Goal: Book appointment/travel/reservation

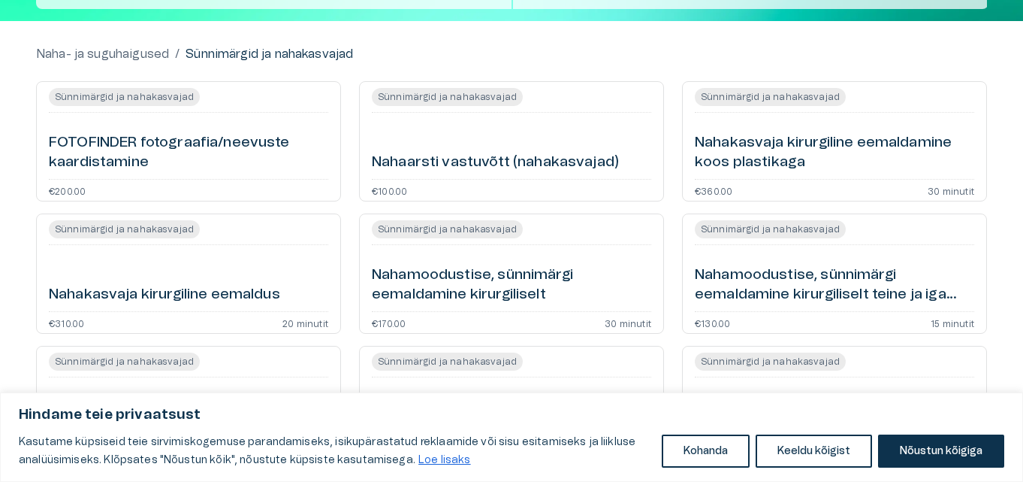
scroll to position [150, 0]
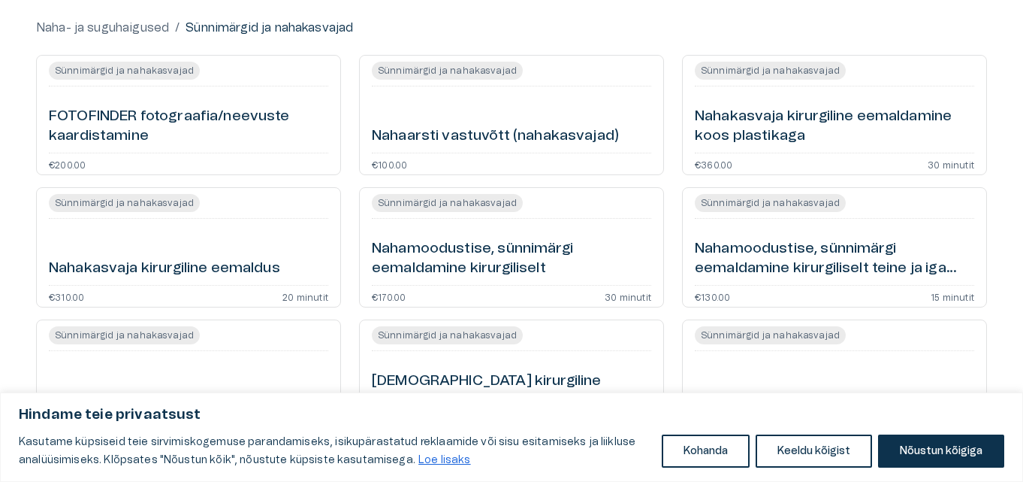
click at [397, 248] on h6 "Nahamoodustise, sünnimärgi eemaldamine kirurgiliselt" at bounding box center [512, 259] width 280 height 40
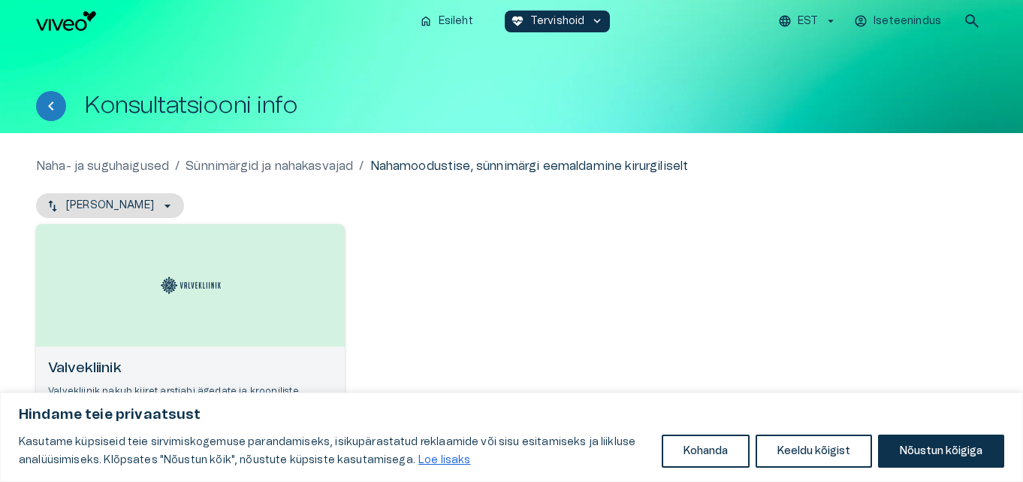
scroll to position [253, 0]
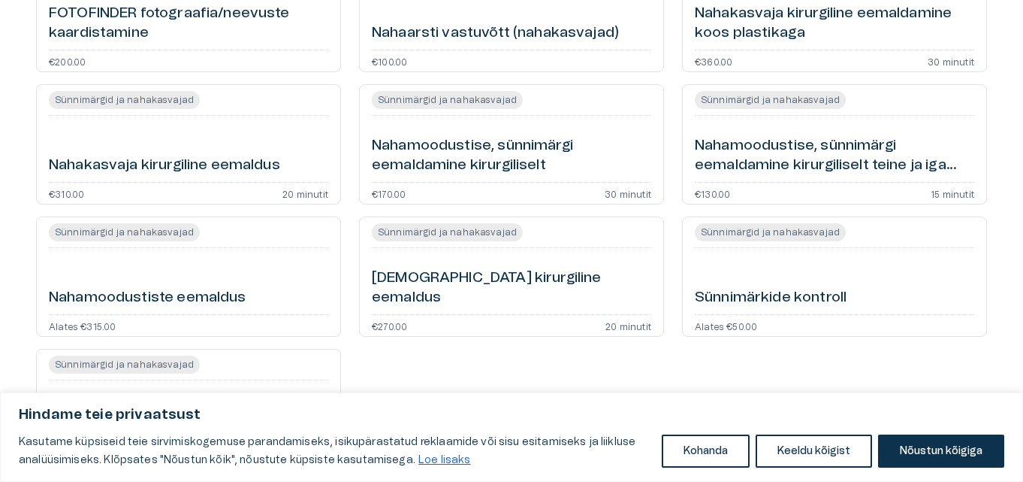
click at [724, 144] on h6 "Nahamoodustise, sünnimärgi eemaldamine kirurgiliselt teine ja iga järgnev" at bounding box center [835, 156] width 280 height 40
